Goal: Obtain resource: Download file/media

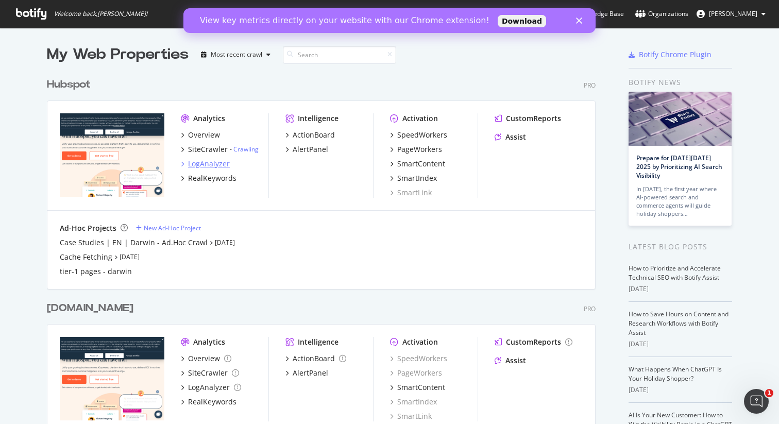
click at [212, 167] on div "LogAnalyzer" at bounding box center [209, 164] width 42 height 10
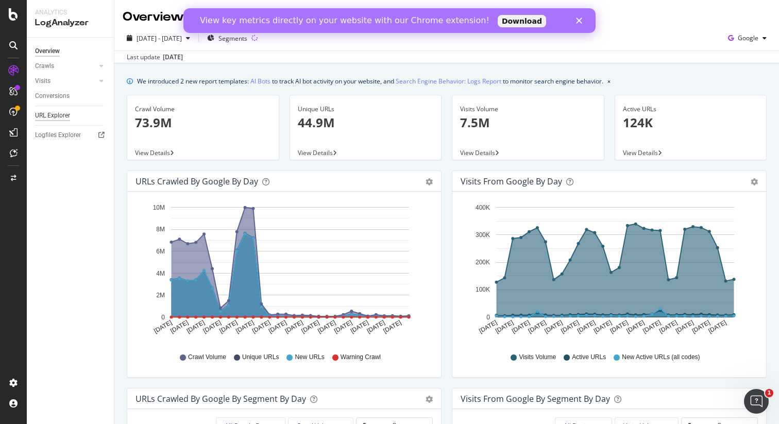
click at [60, 116] on div "URL Explorer" at bounding box center [52, 115] width 35 height 11
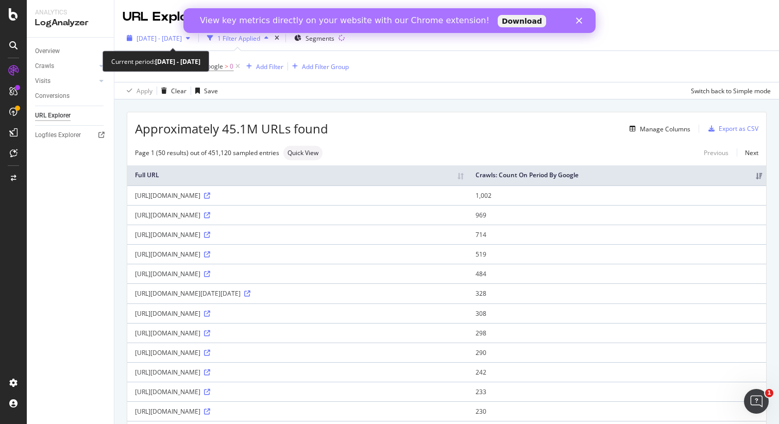
click at [182, 42] on span "[DATE] - [DATE]" at bounding box center [159, 38] width 45 height 9
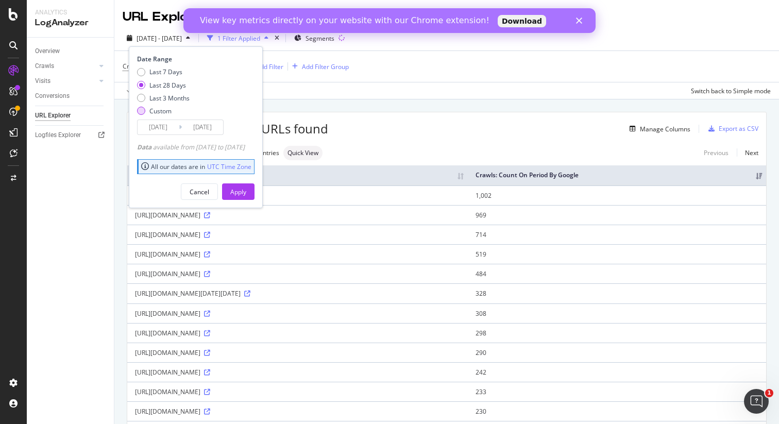
click at [157, 110] on div "Custom" at bounding box center [160, 111] width 22 height 9
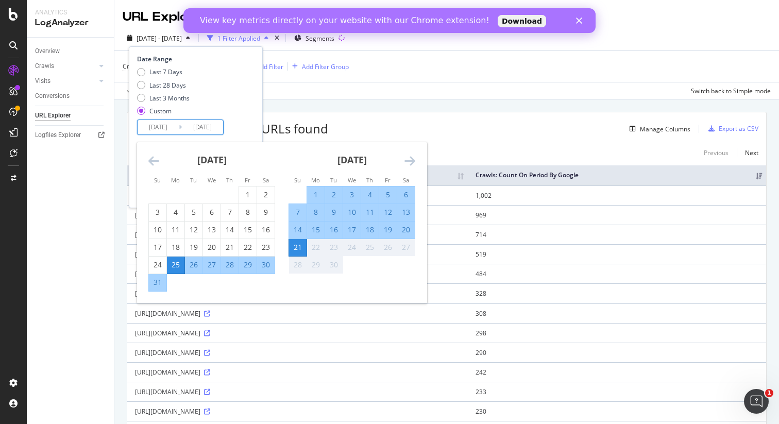
click at [183, 129] on input "[DATE]" at bounding box center [202, 127] width 41 height 14
click at [375, 191] on div "4" at bounding box center [370, 195] width 18 height 10
type input "[DATE]"
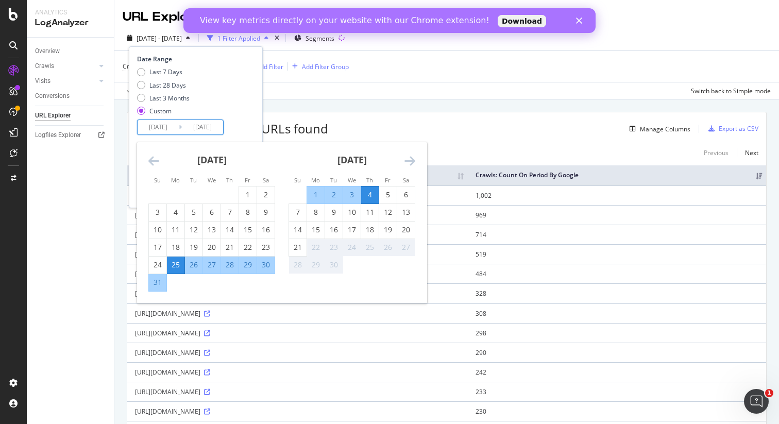
click at [173, 128] on input "[DATE]" at bounding box center [158, 127] width 41 height 14
click at [368, 192] on div "4" at bounding box center [370, 195] width 18 height 10
type input "[DATE]"
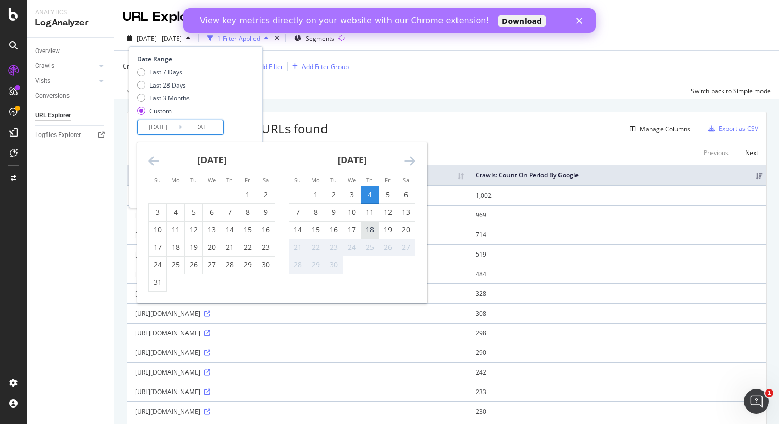
click at [365, 229] on div "18" at bounding box center [370, 230] width 18 height 10
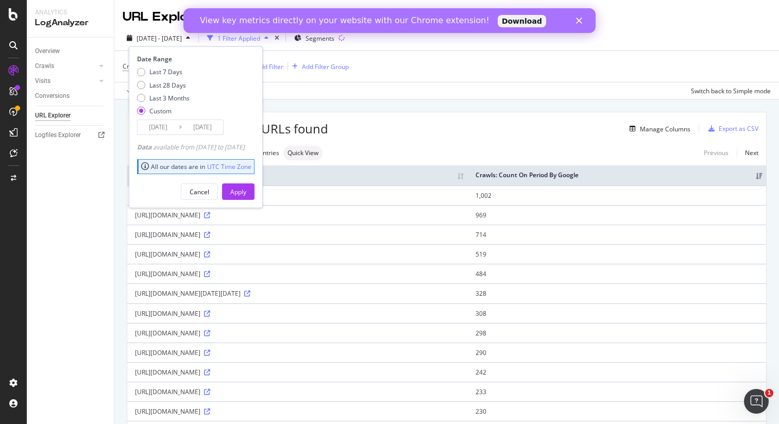
type input "[DATE]"
click at [246, 190] on div "Apply" at bounding box center [238, 192] width 16 height 9
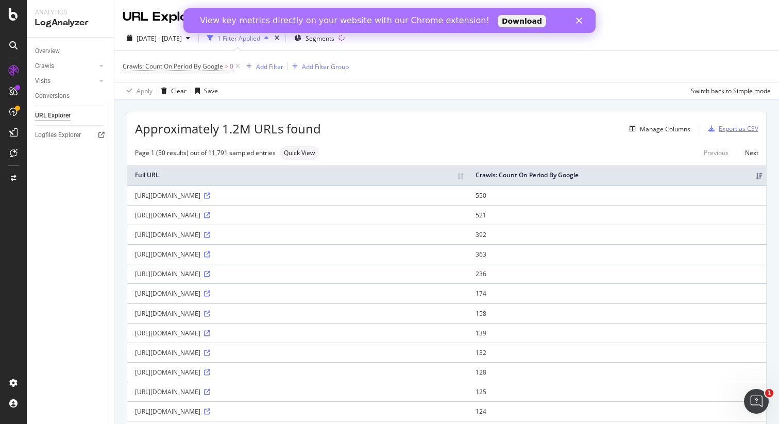
click at [737, 131] on div "Export as CSV" at bounding box center [739, 128] width 40 height 9
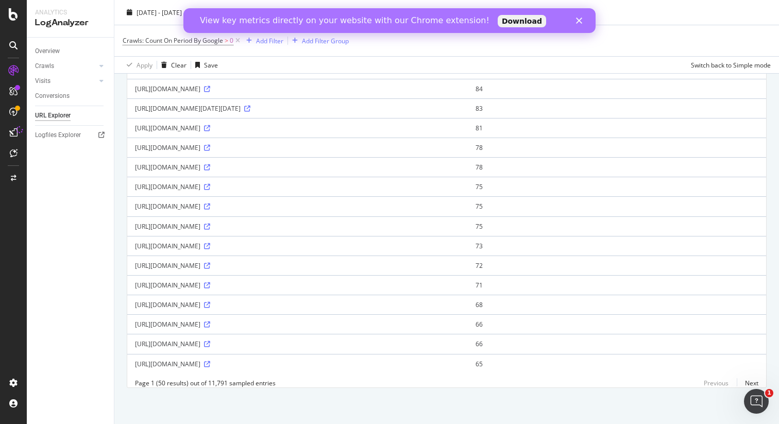
scroll to position [830, 0]
click at [753, 383] on link "Next" at bounding box center [748, 383] width 22 height 15
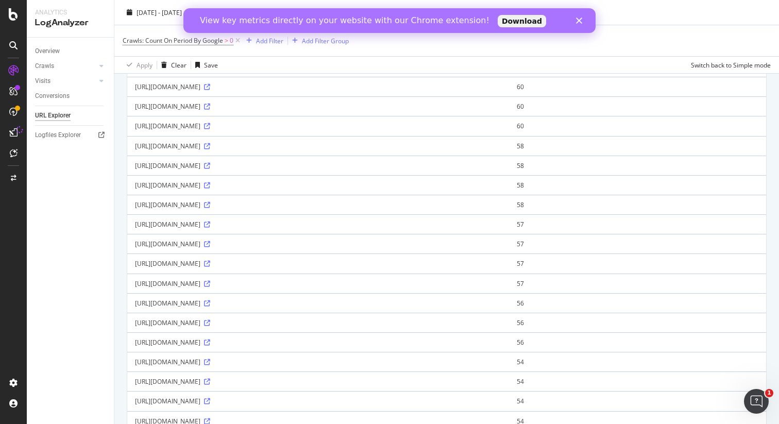
scroll to position [794, 0]
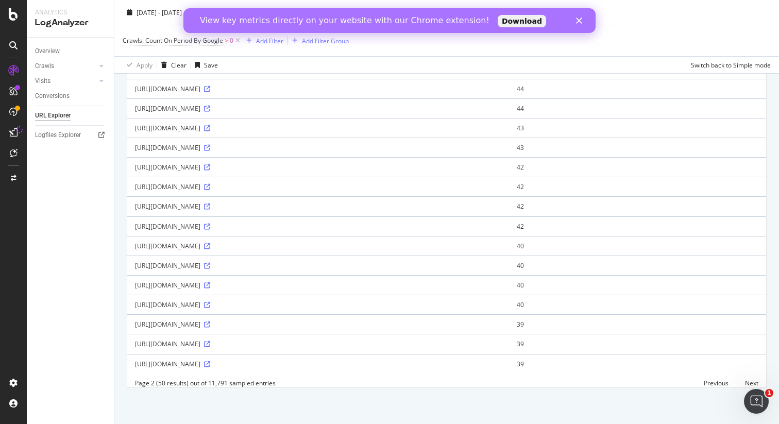
click at [582, 18] on polygon "Close" at bounding box center [579, 21] width 6 height 6
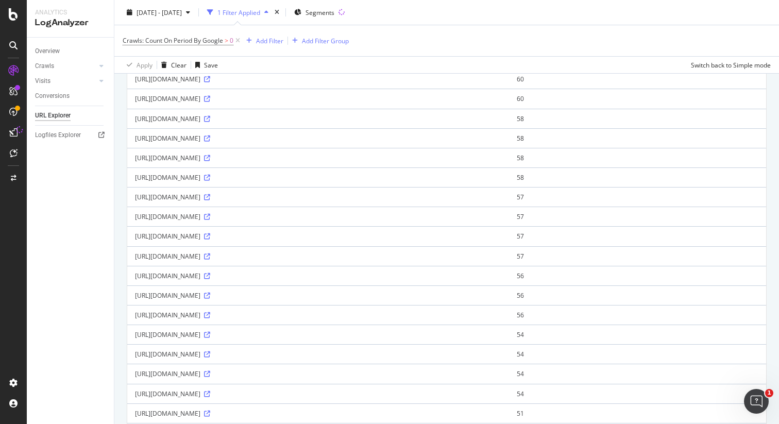
scroll to position [0, 0]
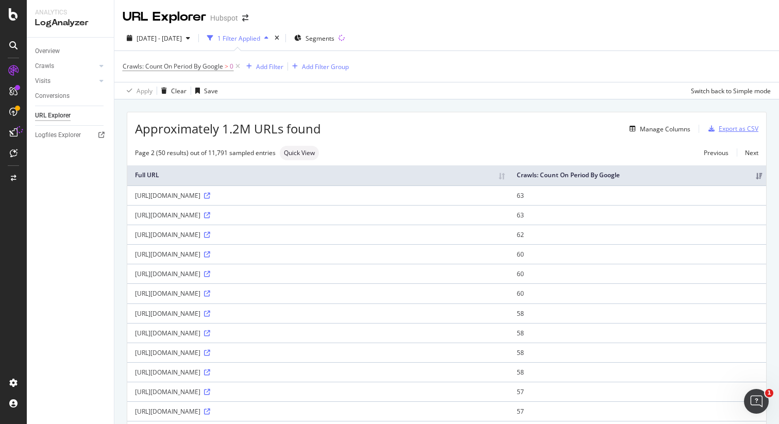
click at [724, 128] on div "Export as CSV" at bounding box center [739, 128] width 40 height 9
